Goal: Task Accomplishment & Management: Manage account settings

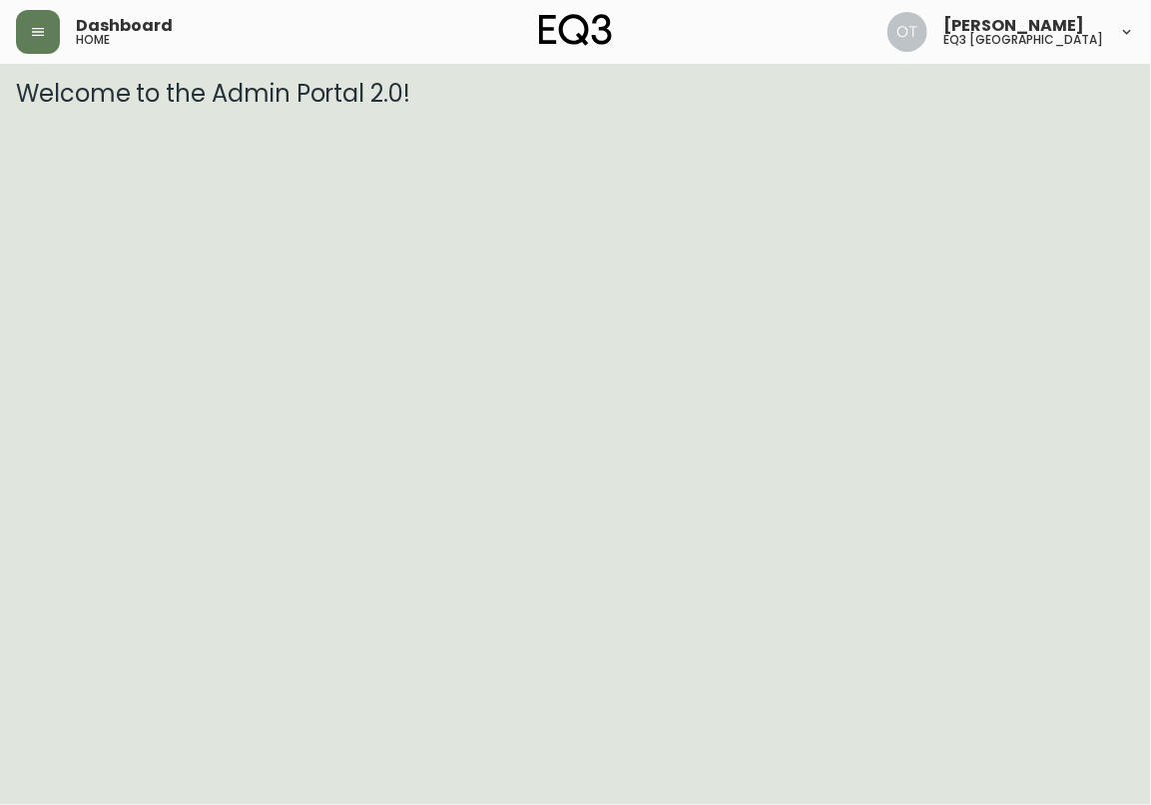
drag, startPoint x: 27, startPoint y: 31, endPoint x: 11, endPoint y: 25, distance: 17.1
click at [27, 32] on button "button" at bounding box center [38, 32] width 44 height 44
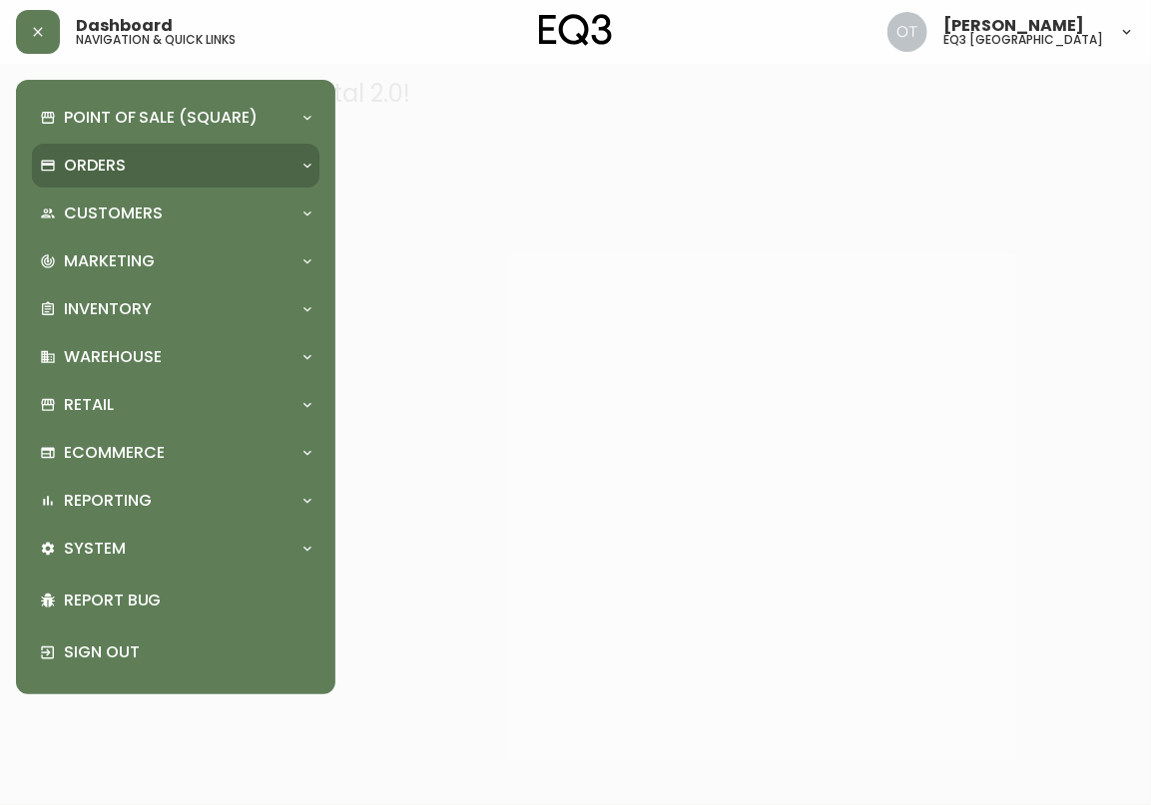
click at [88, 172] on p "Orders" at bounding box center [95, 166] width 62 height 22
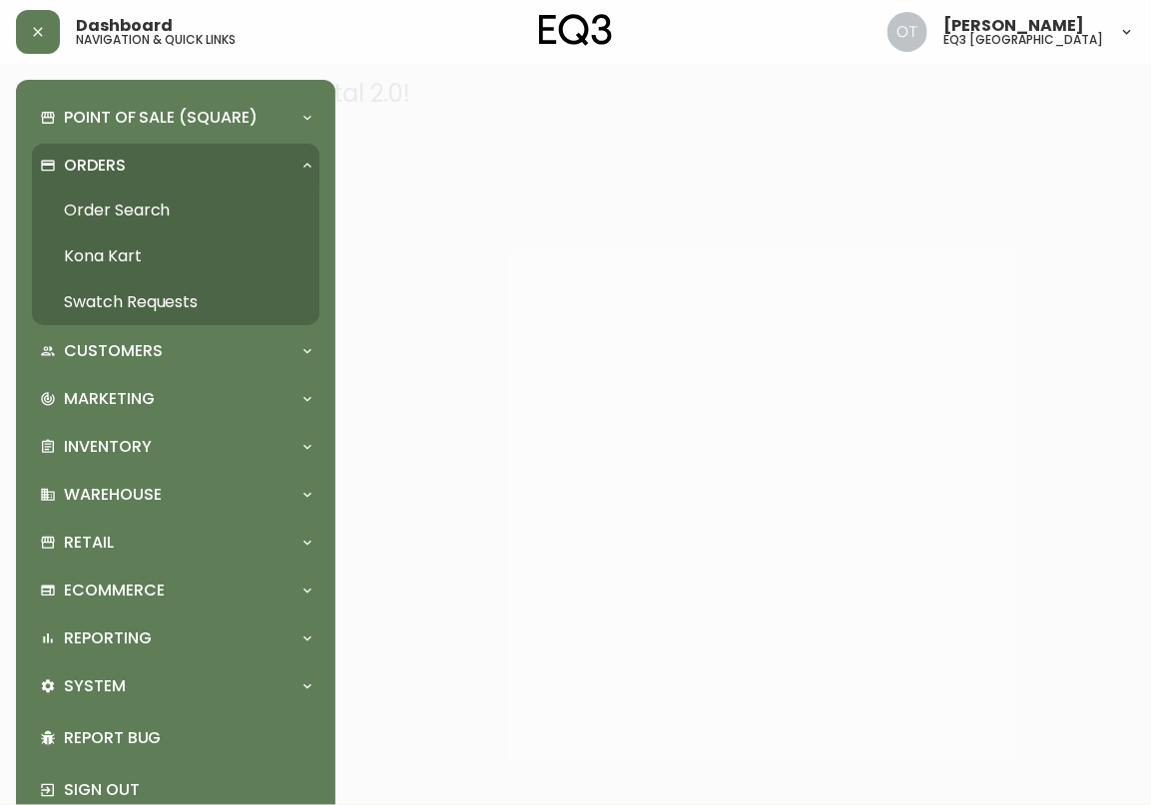
click at [111, 218] on link "Order Search" at bounding box center [175, 211] width 287 height 46
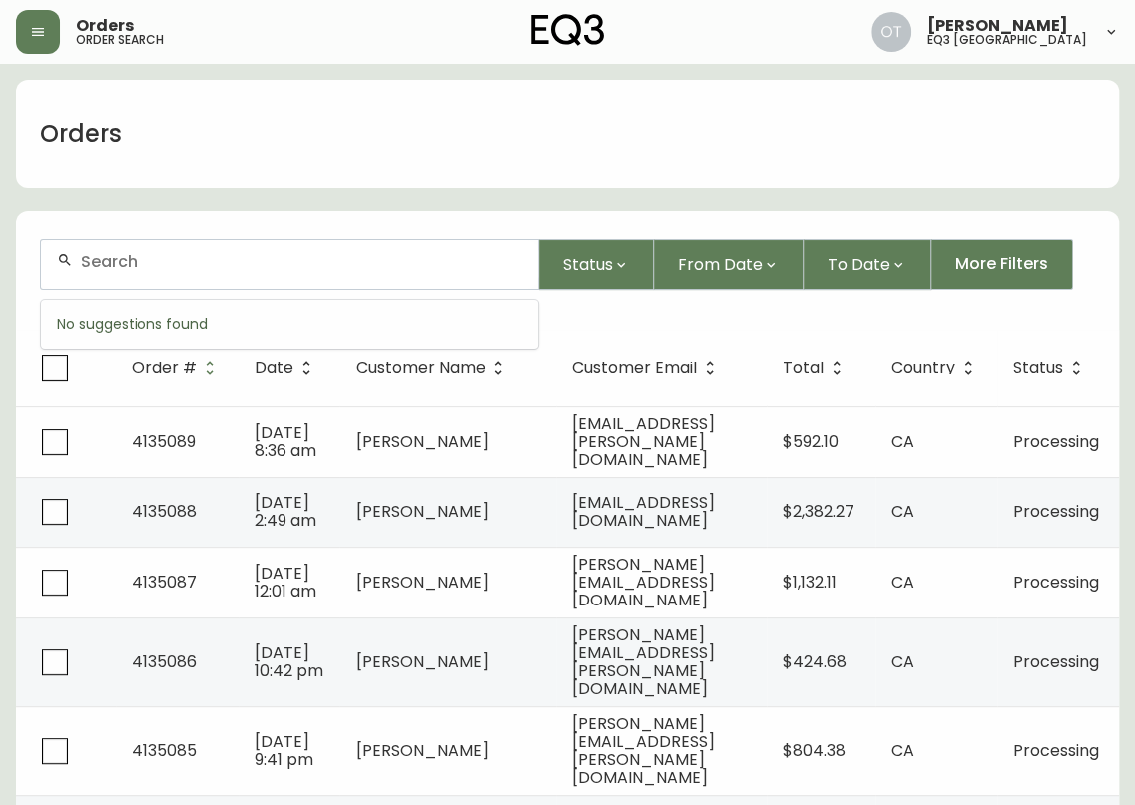
click at [98, 260] on input "text" at bounding box center [301, 261] width 441 height 19
paste input "4133934"
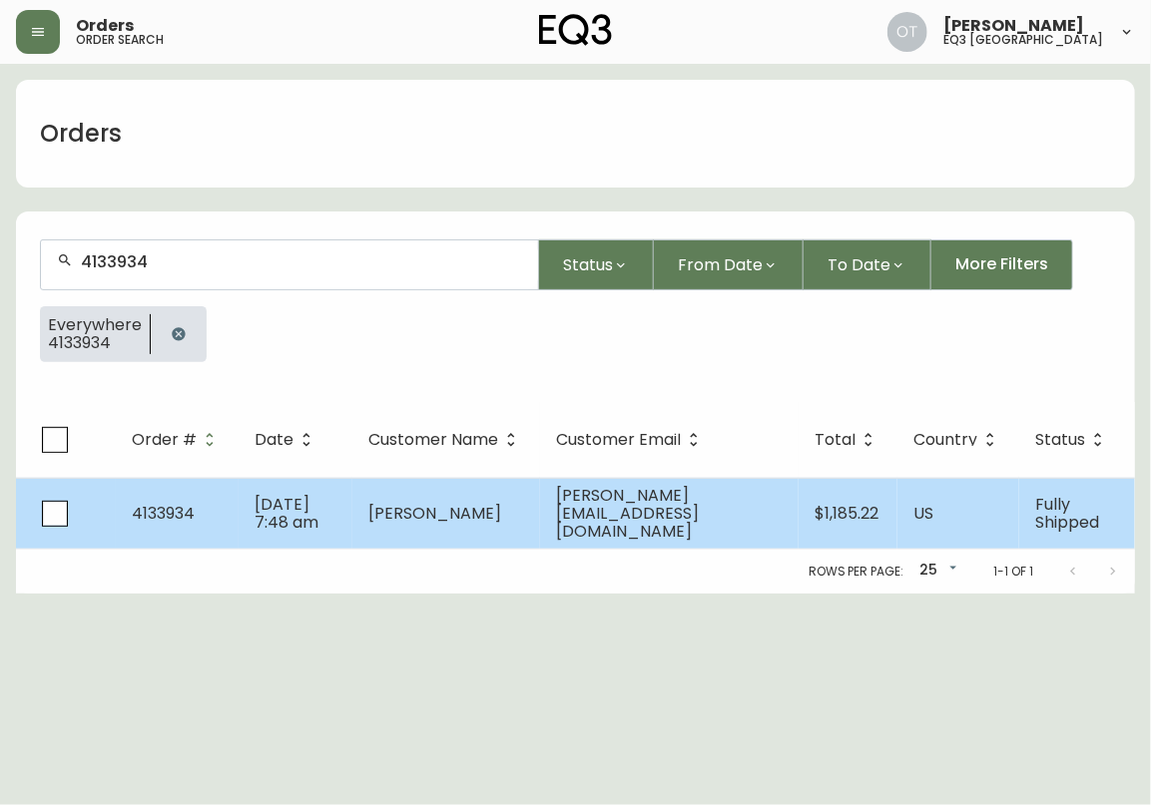
type input "4133934"
click at [233, 513] on td "4133934" at bounding box center [177, 513] width 123 height 71
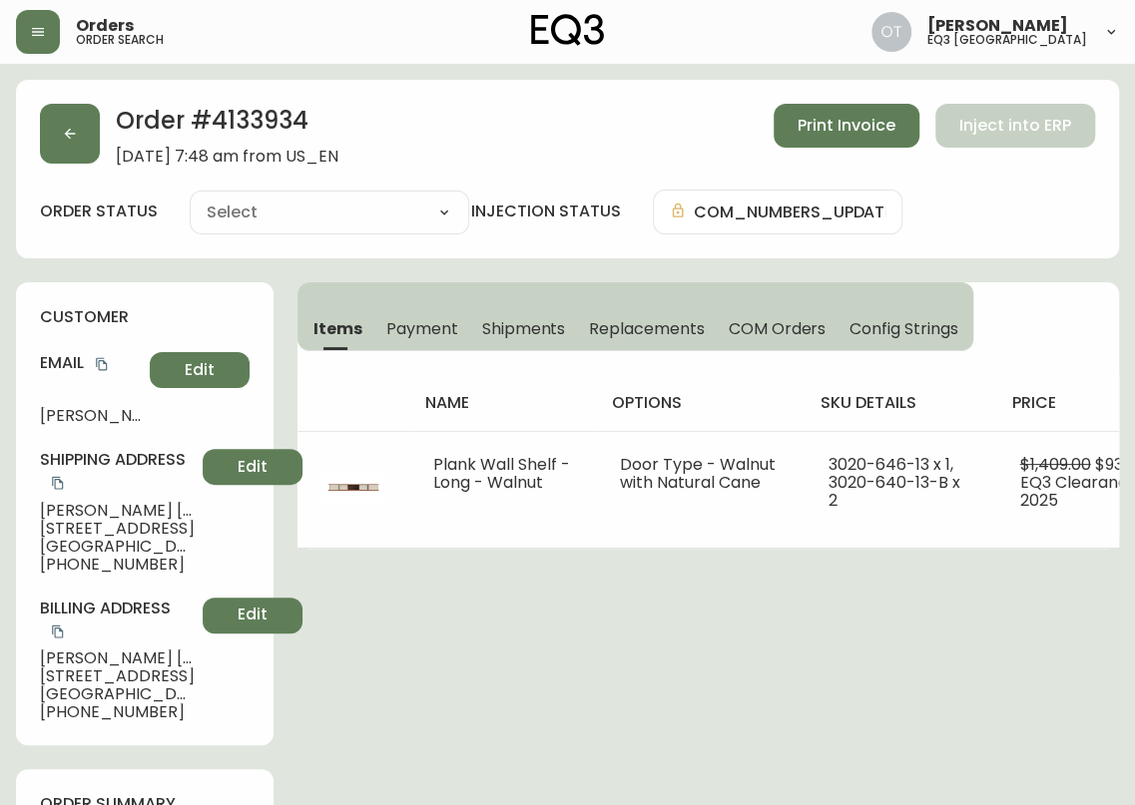
type input "Fully Shipped"
select select "FULLY_SHIPPED"
click at [95, 476] on div "Shipping Address [PERSON_NAME] [STREET_ADDRESS] [PHONE_NUMBER] Edit" at bounding box center [145, 511] width 210 height 125
drag, startPoint x: 88, startPoint y: 277, endPoint x: 72, endPoint y: 277, distance: 16.0
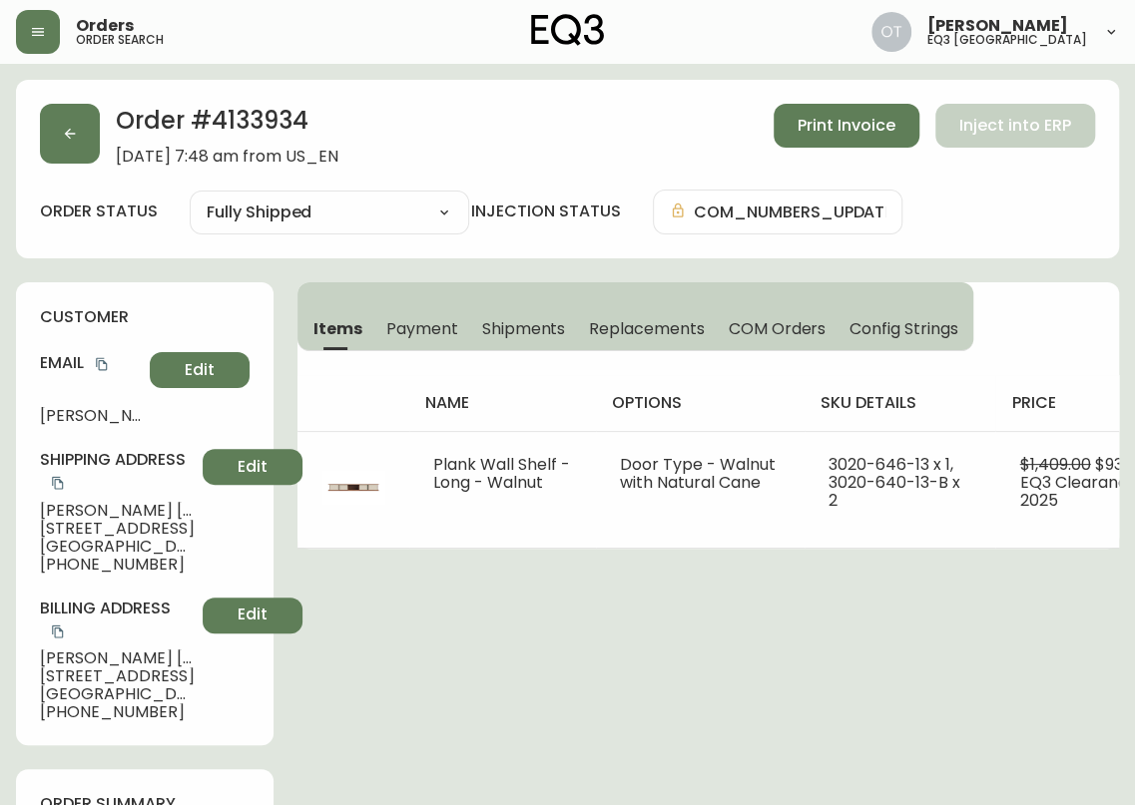
click at [223, 319] on h4 "customer" at bounding box center [145, 317] width 210 height 22
click at [545, 330] on span "Shipments" at bounding box center [524, 328] width 84 height 21
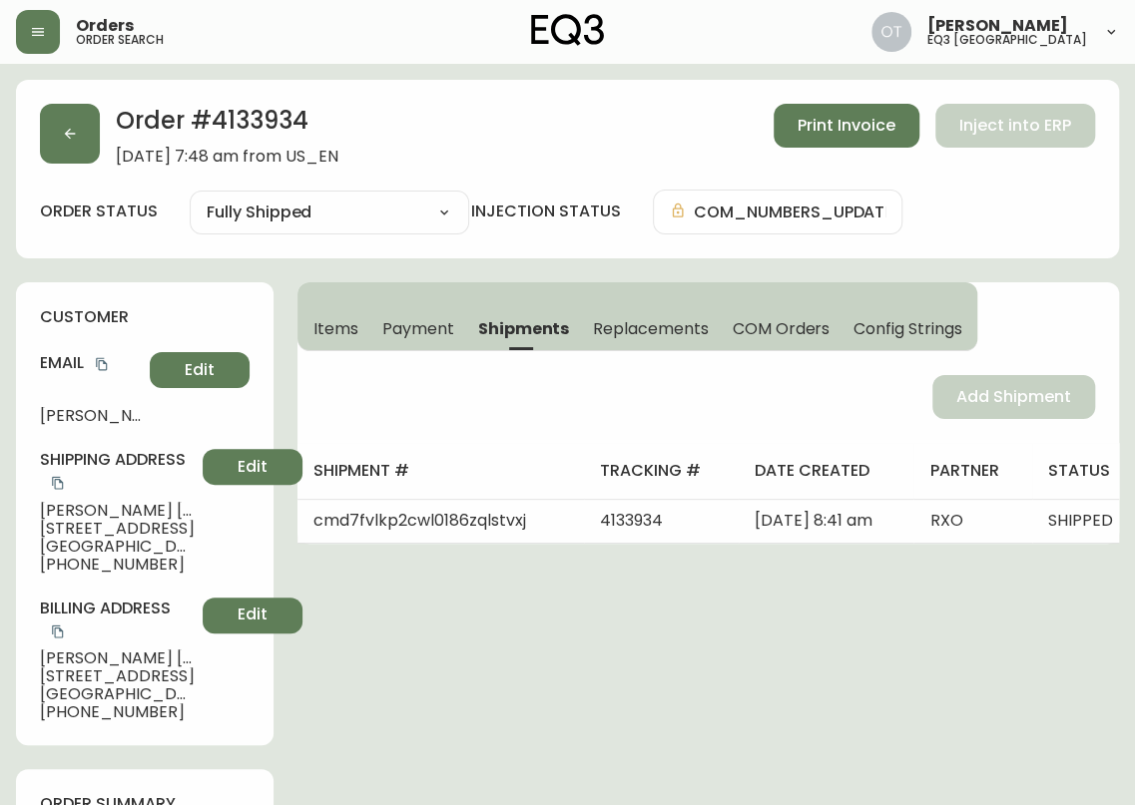
click at [261, 337] on div "customer Email [PERSON_NAME][EMAIL_ADDRESS][DOMAIN_NAME] Edit Shipping Address …" at bounding box center [144, 513] width 257 height 463
